Goal: Check status: Check status

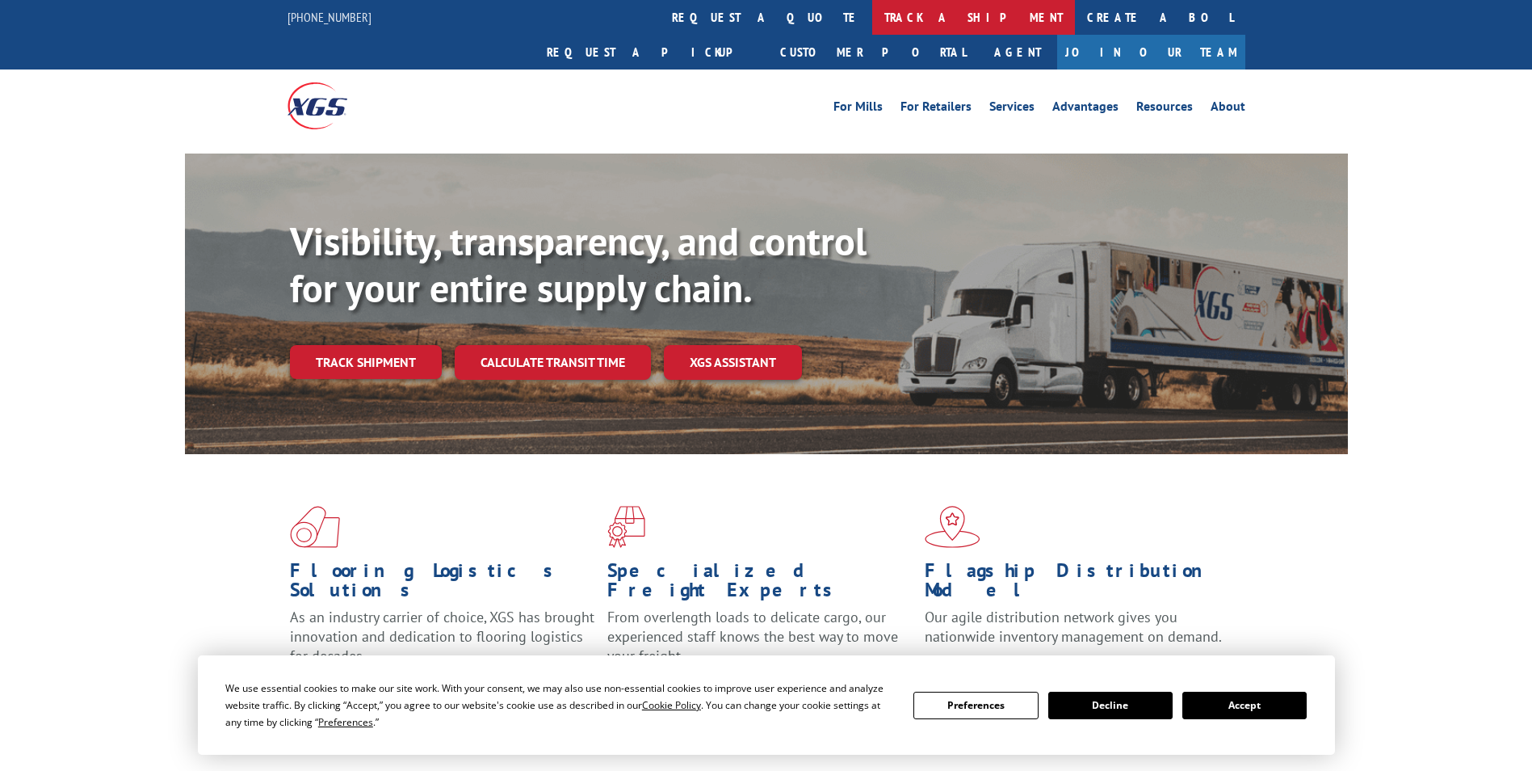
click at [872, 8] on link "track a shipment" at bounding box center [973, 17] width 203 height 35
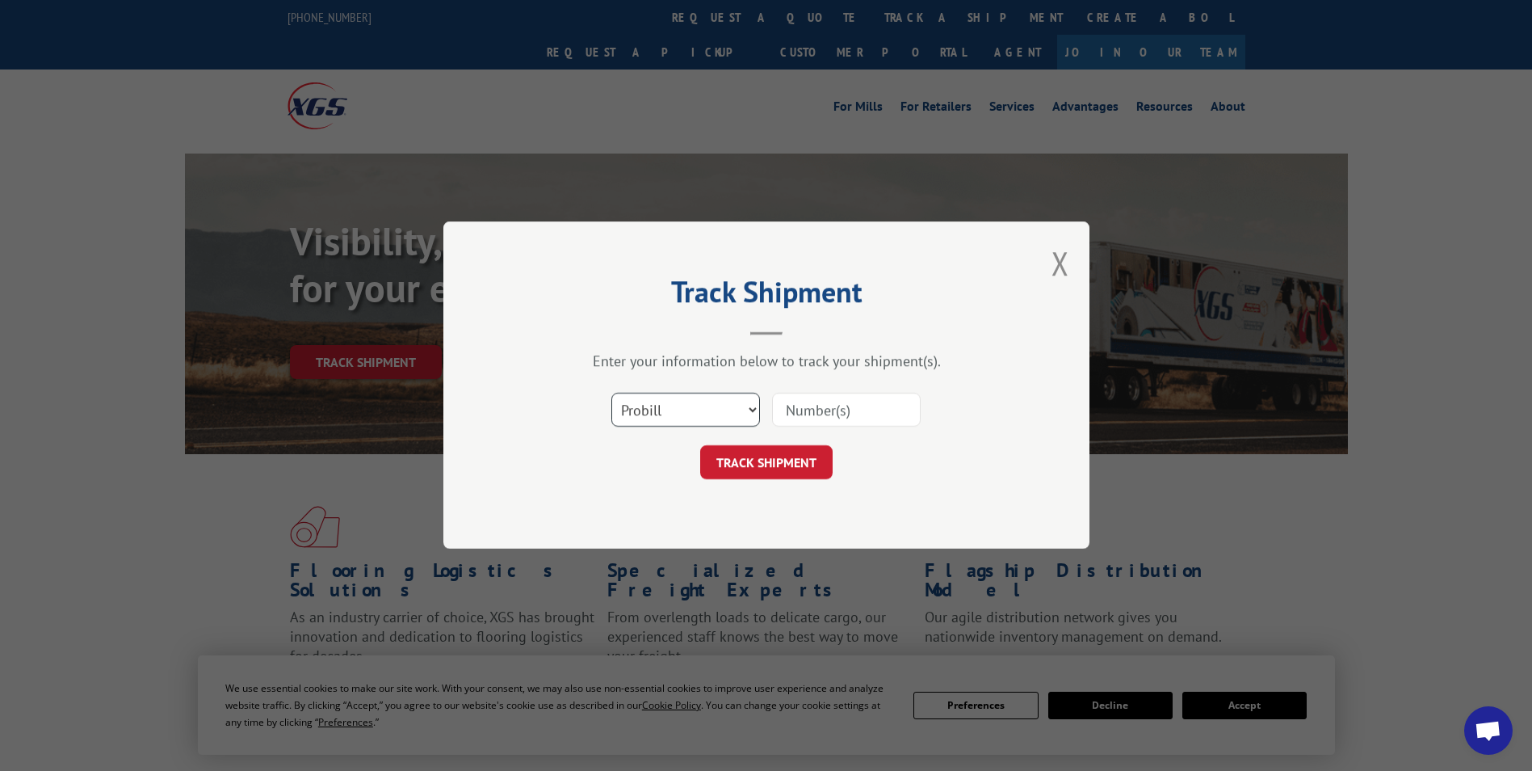
click at [747, 411] on select "Select category... Probill BOL PO" at bounding box center [685, 410] width 149 height 34
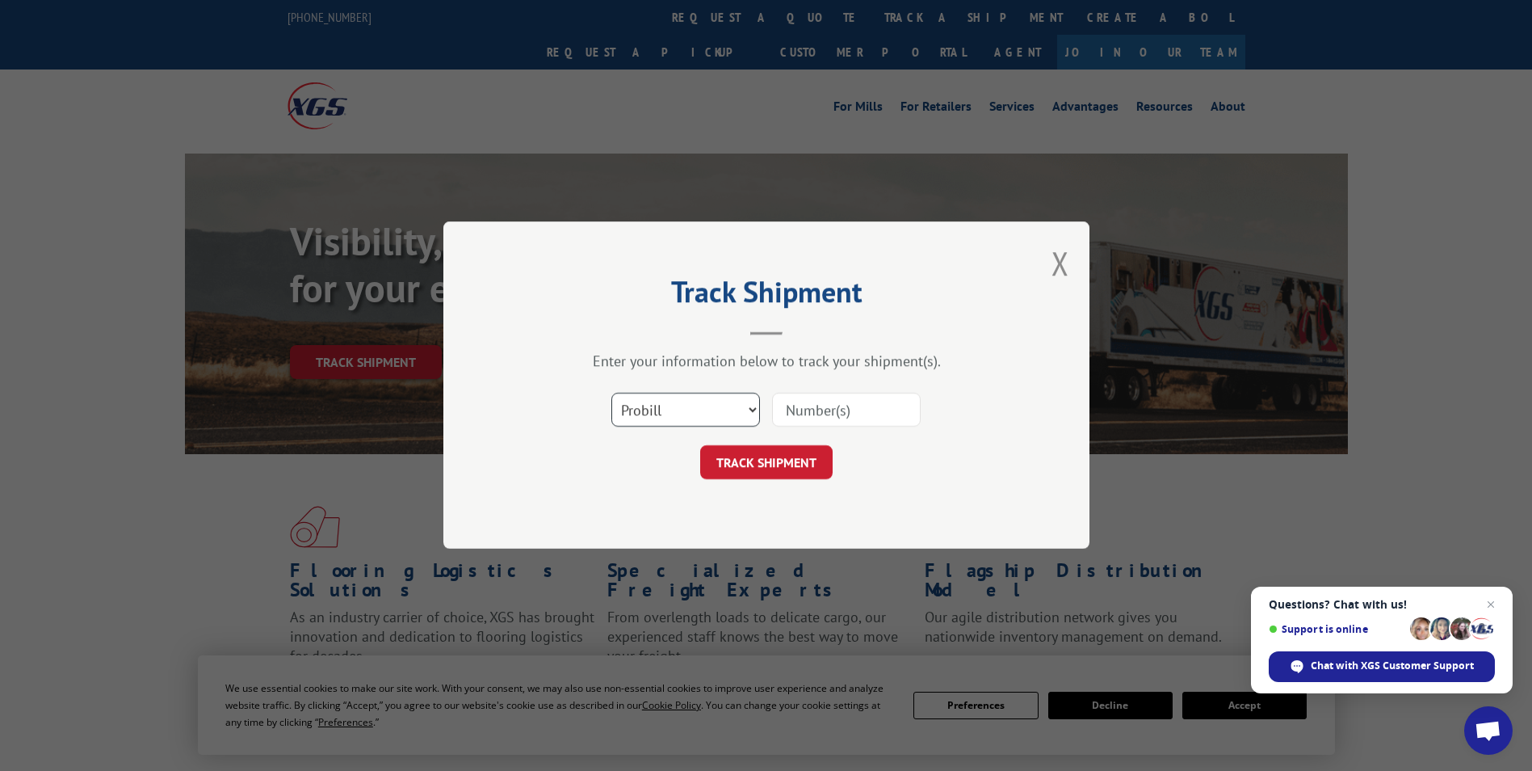
select select "bol"
click at [611, 393] on select "Select category... Probill BOL PO" at bounding box center [685, 410] width 149 height 34
click at [814, 408] on input at bounding box center [846, 410] width 149 height 34
paste input "7055726"
type input "7055726"
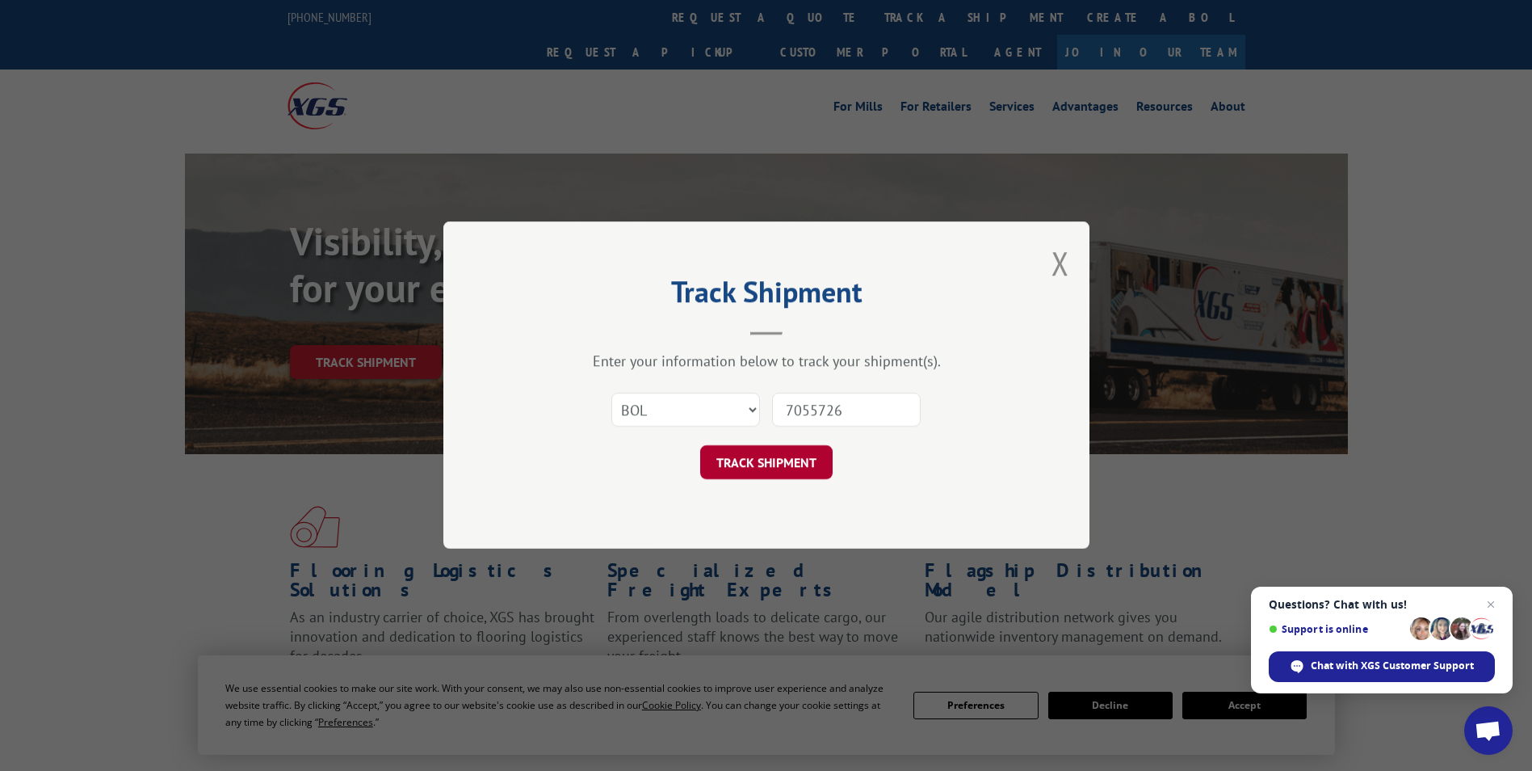
click at [760, 454] on button "TRACK SHIPMENT" at bounding box center [766, 463] width 132 height 34
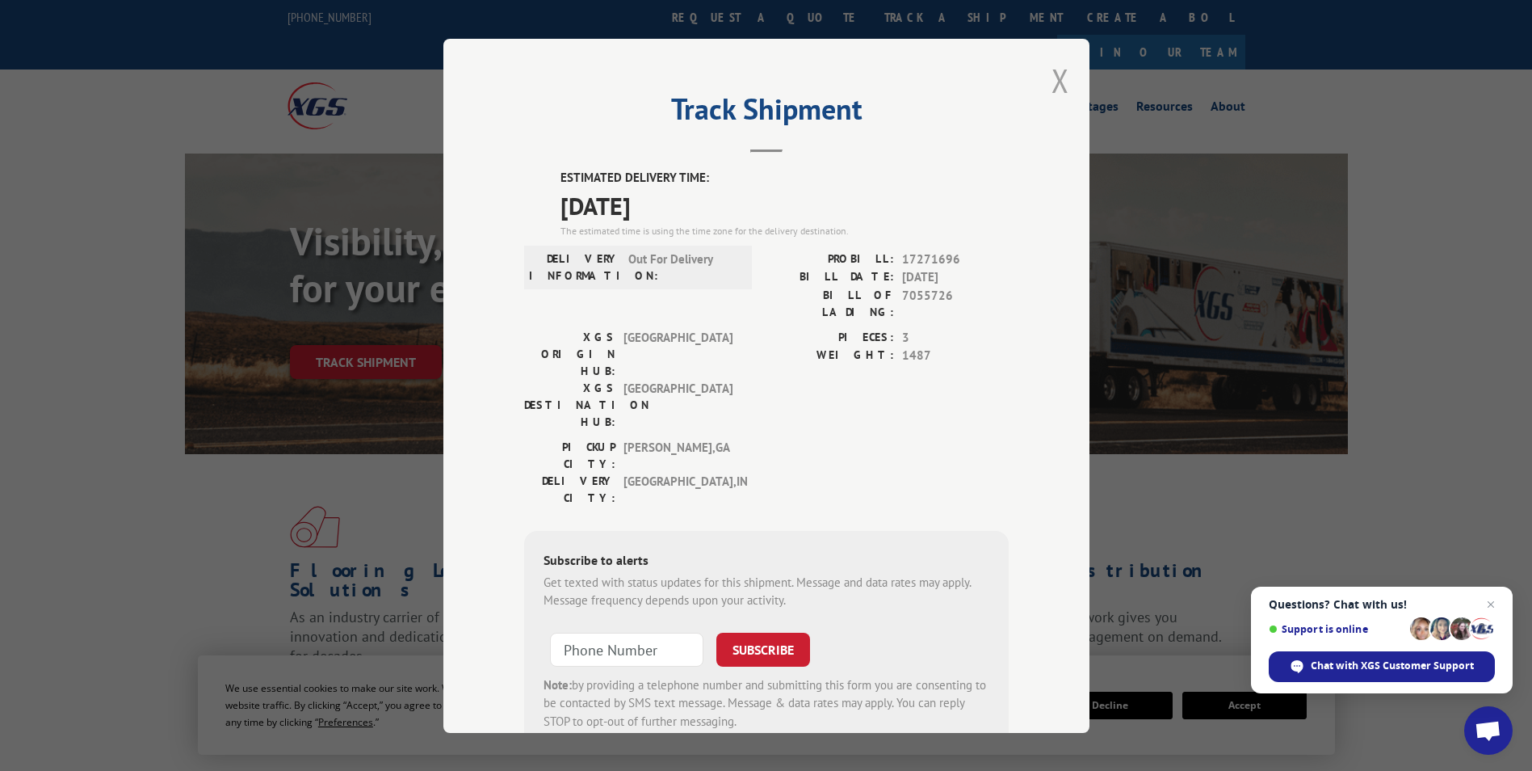
click at [1052, 79] on button "Close modal" at bounding box center [1061, 80] width 18 height 43
